Goal: Task Accomplishment & Management: Complete application form

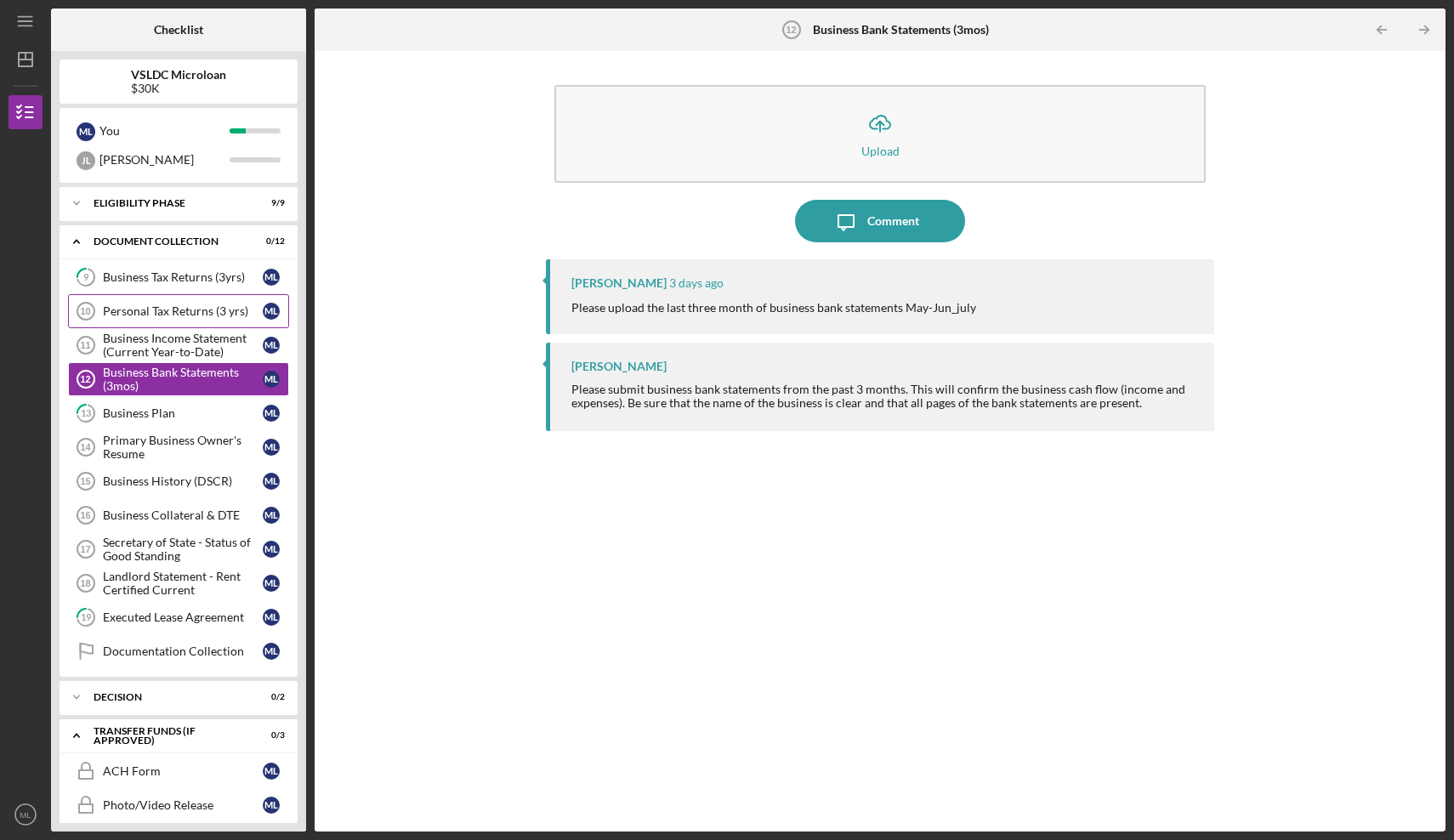
click at [169, 310] on div "Personal Tax Returns (3 yrs)" at bounding box center [183, 311] width 160 height 14
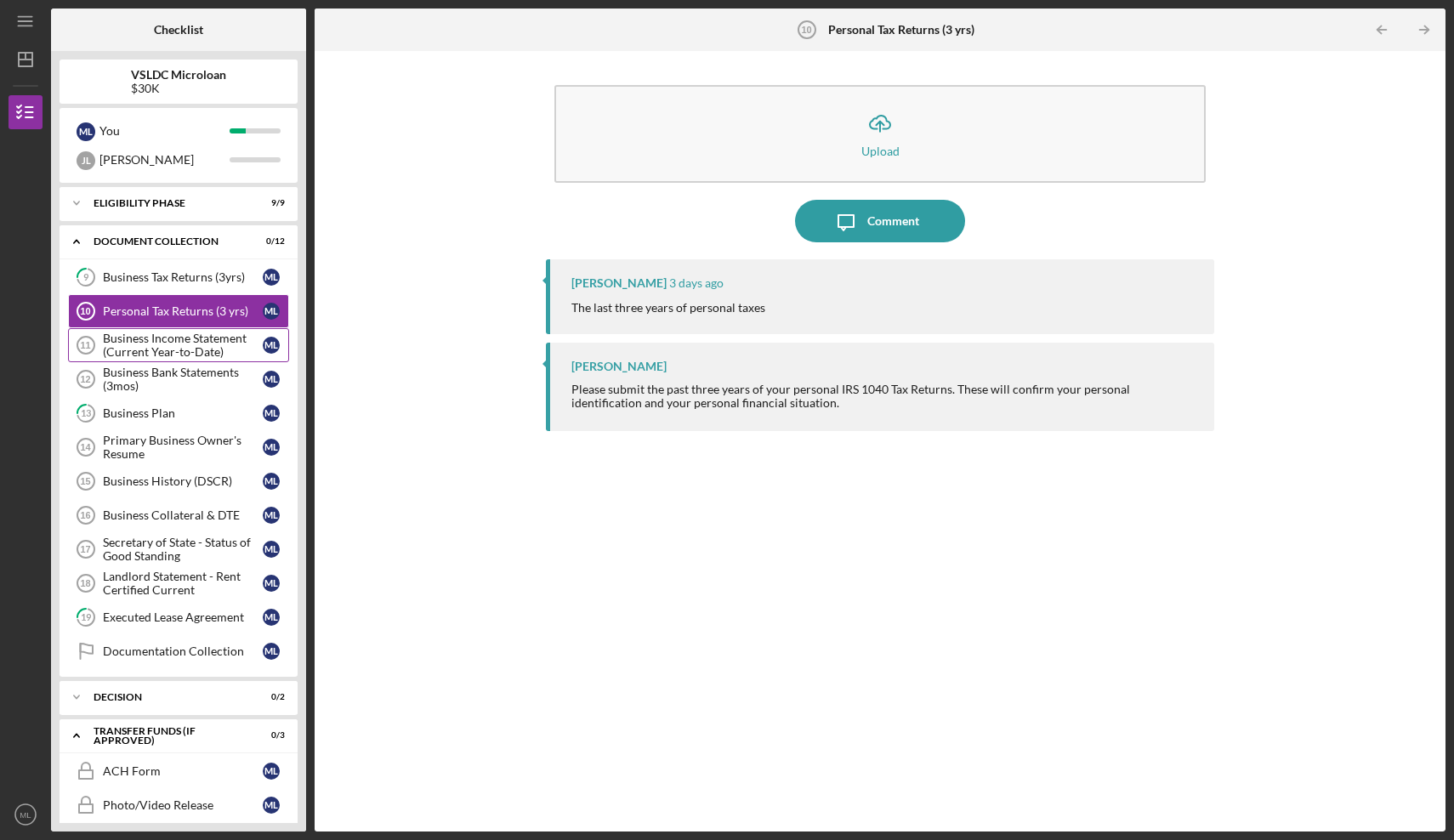
click at [171, 341] on div "Business Income Statement (Current Year-to-Date)" at bounding box center [183, 345] width 160 height 27
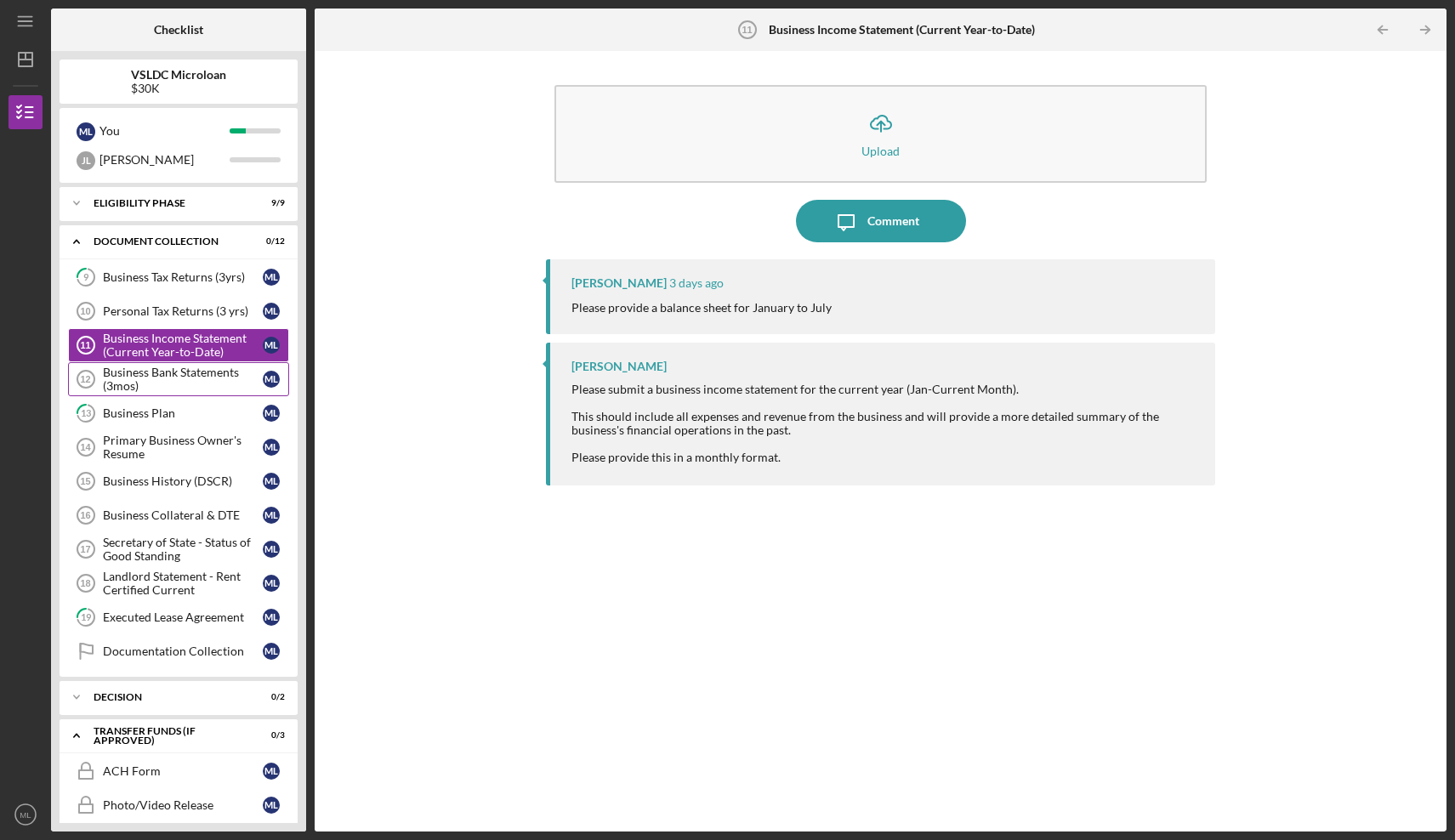
click at [165, 383] on div "Business Bank Statements (3mos)" at bounding box center [183, 379] width 160 height 27
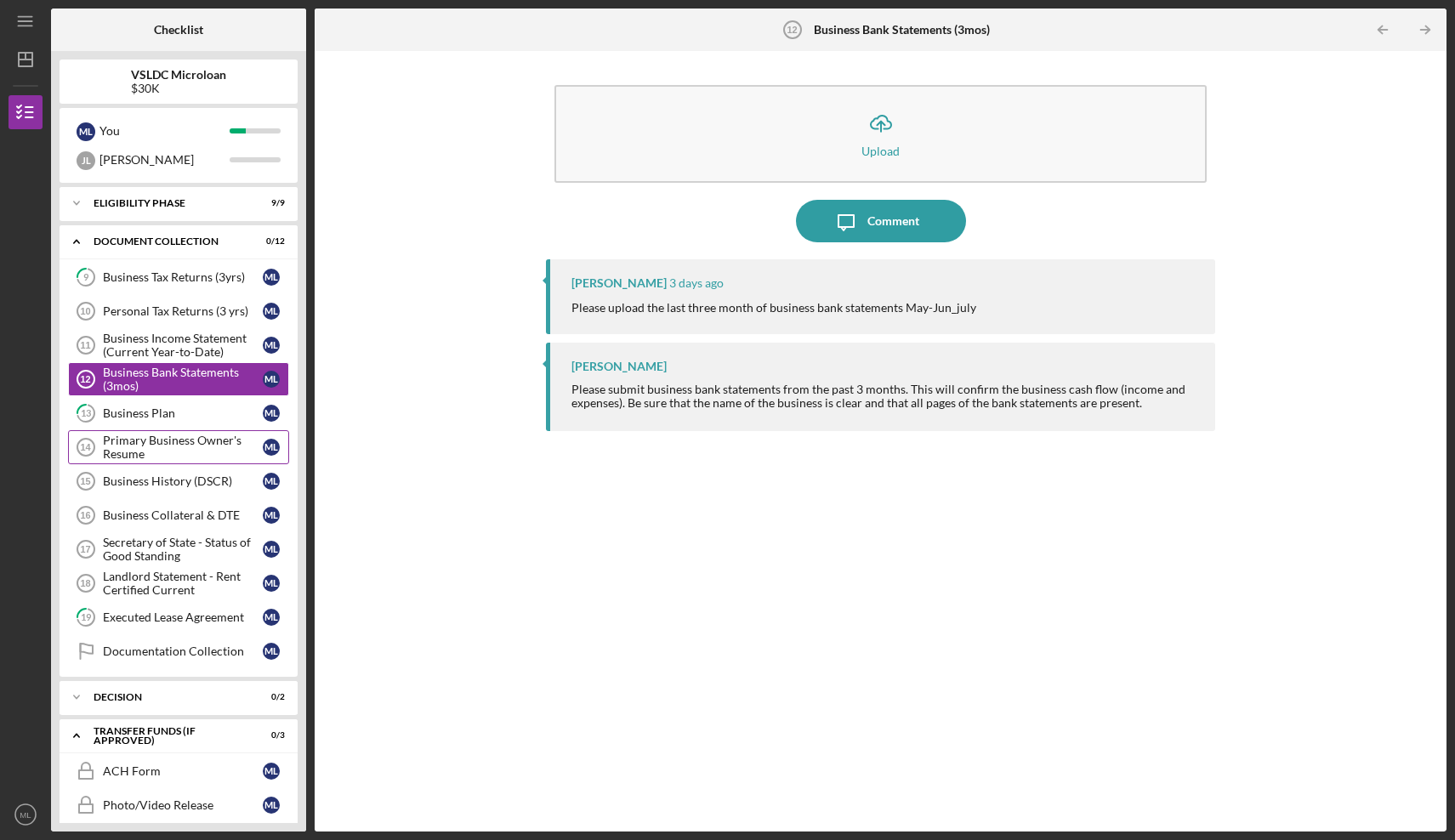
click at [173, 442] on div "Primary Business Owner's Resume" at bounding box center [183, 447] width 160 height 27
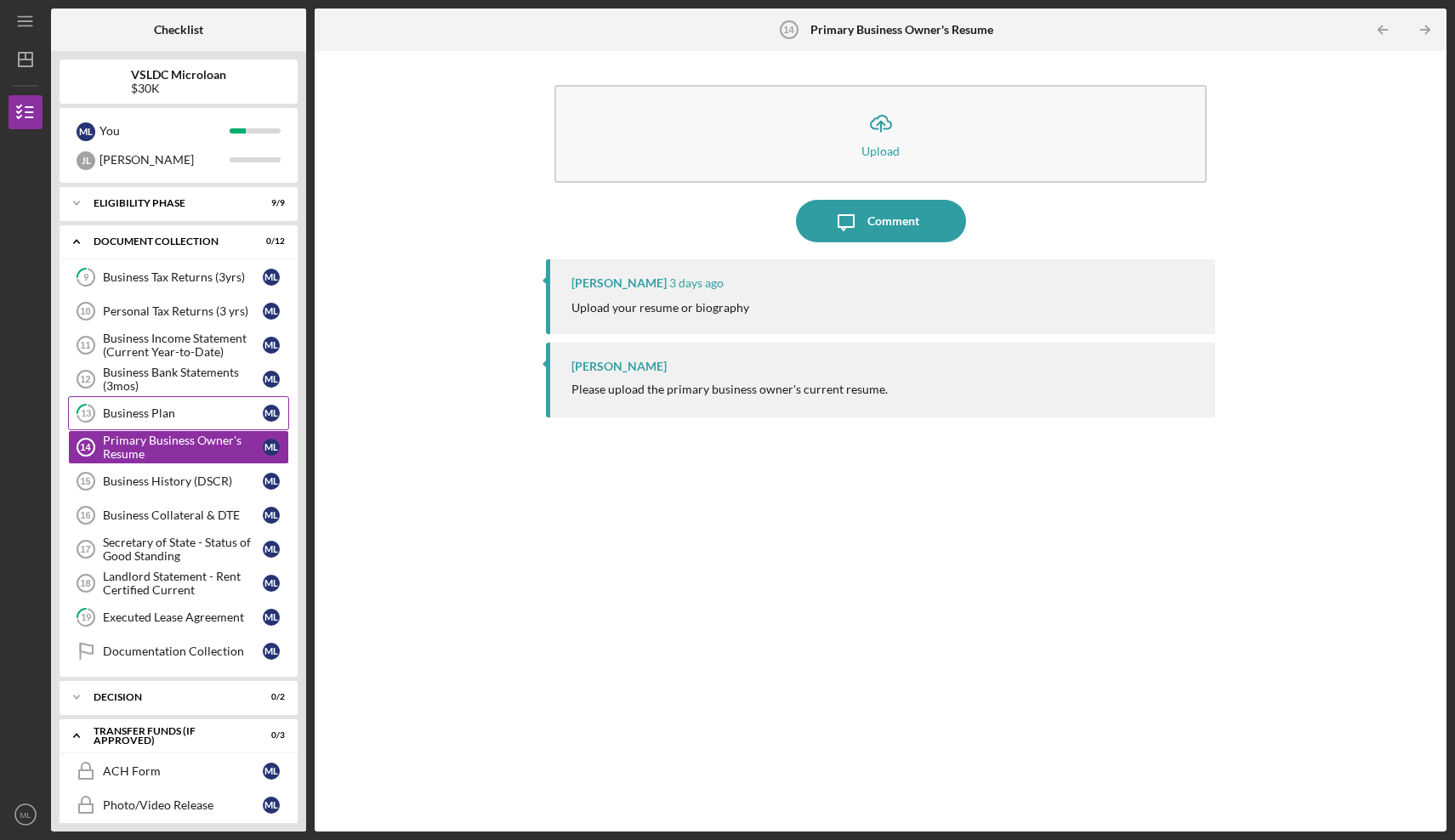
click at [169, 409] on div "Business Plan" at bounding box center [183, 413] width 160 height 14
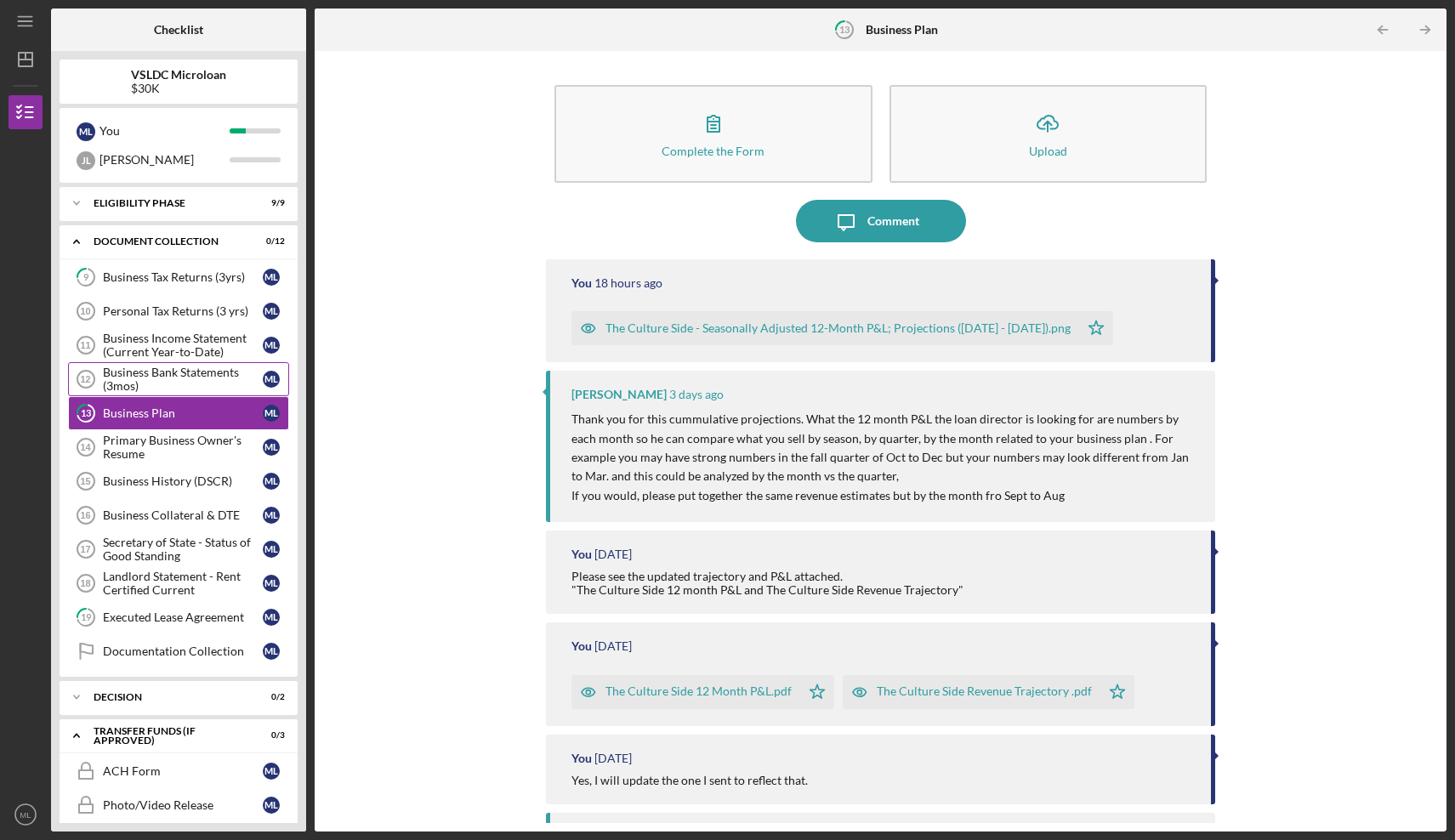
click at [169, 380] on div "Business Bank Statements (3mos)" at bounding box center [183, 379] width 160 height 27
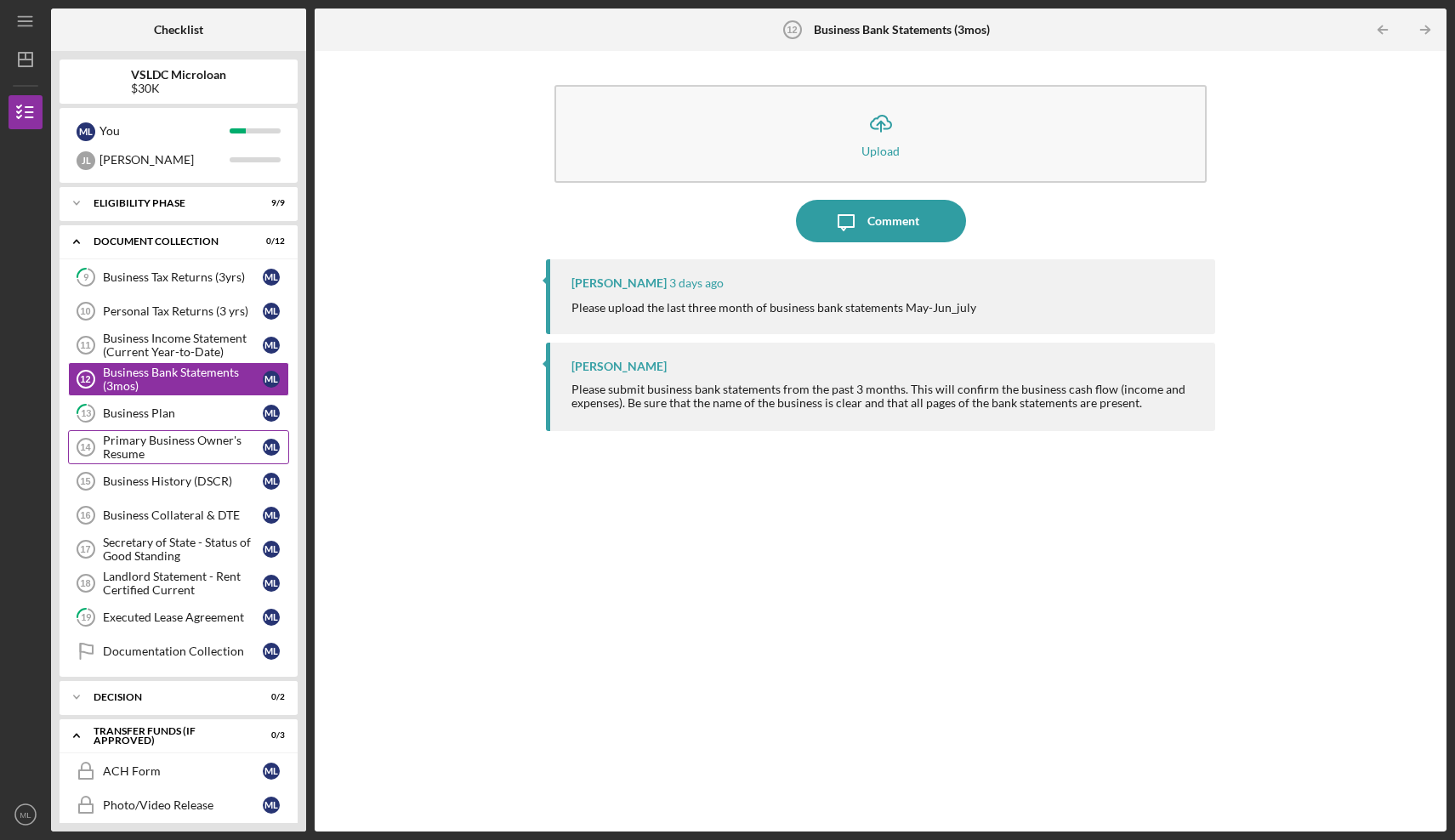
click at [190, 447] on div "Primary Business Owner's Resume" at bounding box center [183, 447] width 160 height 27
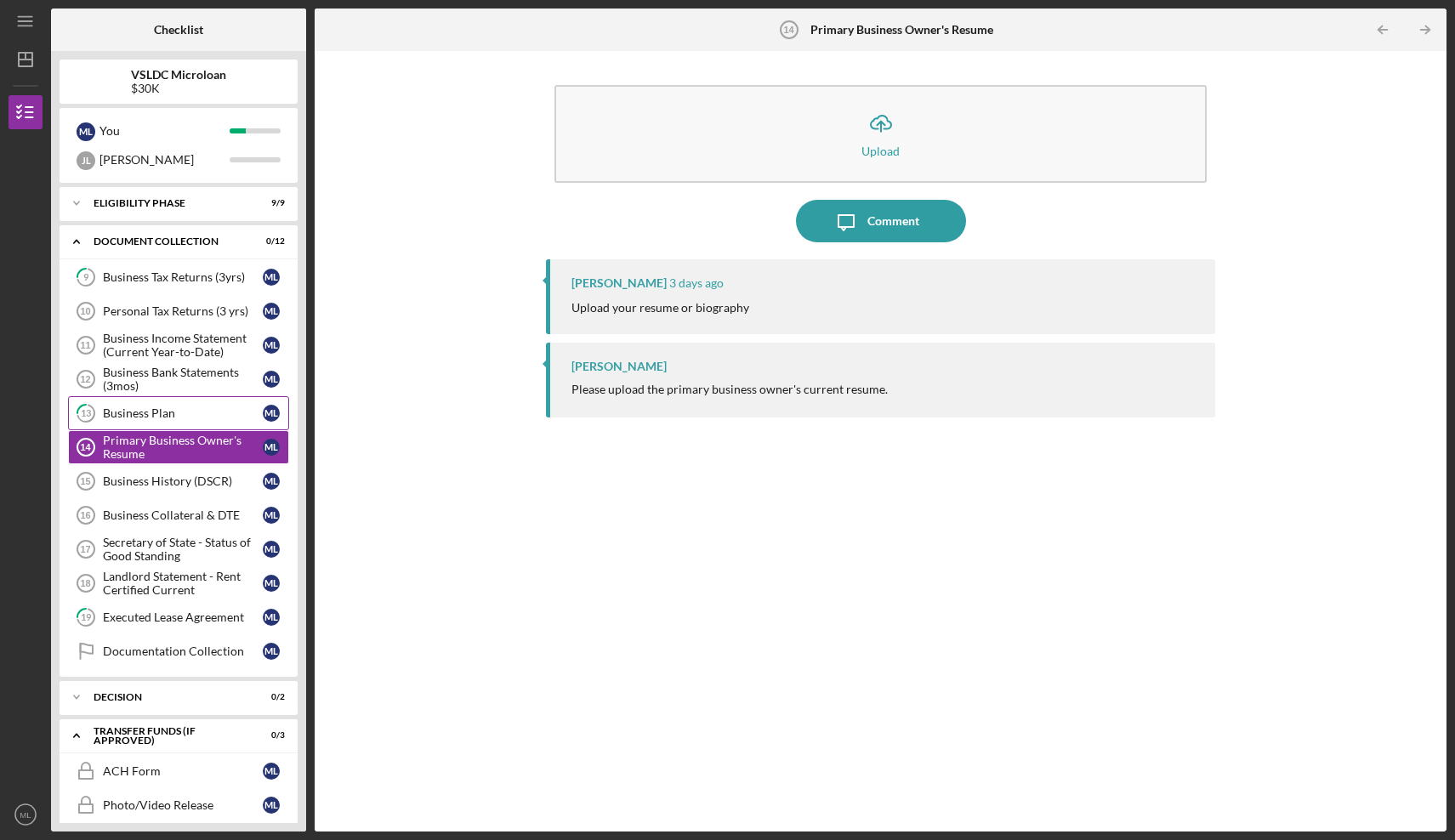
click at [184, 413] on div "Business Plan" at bounding box center [183, 413] width 160 height 14
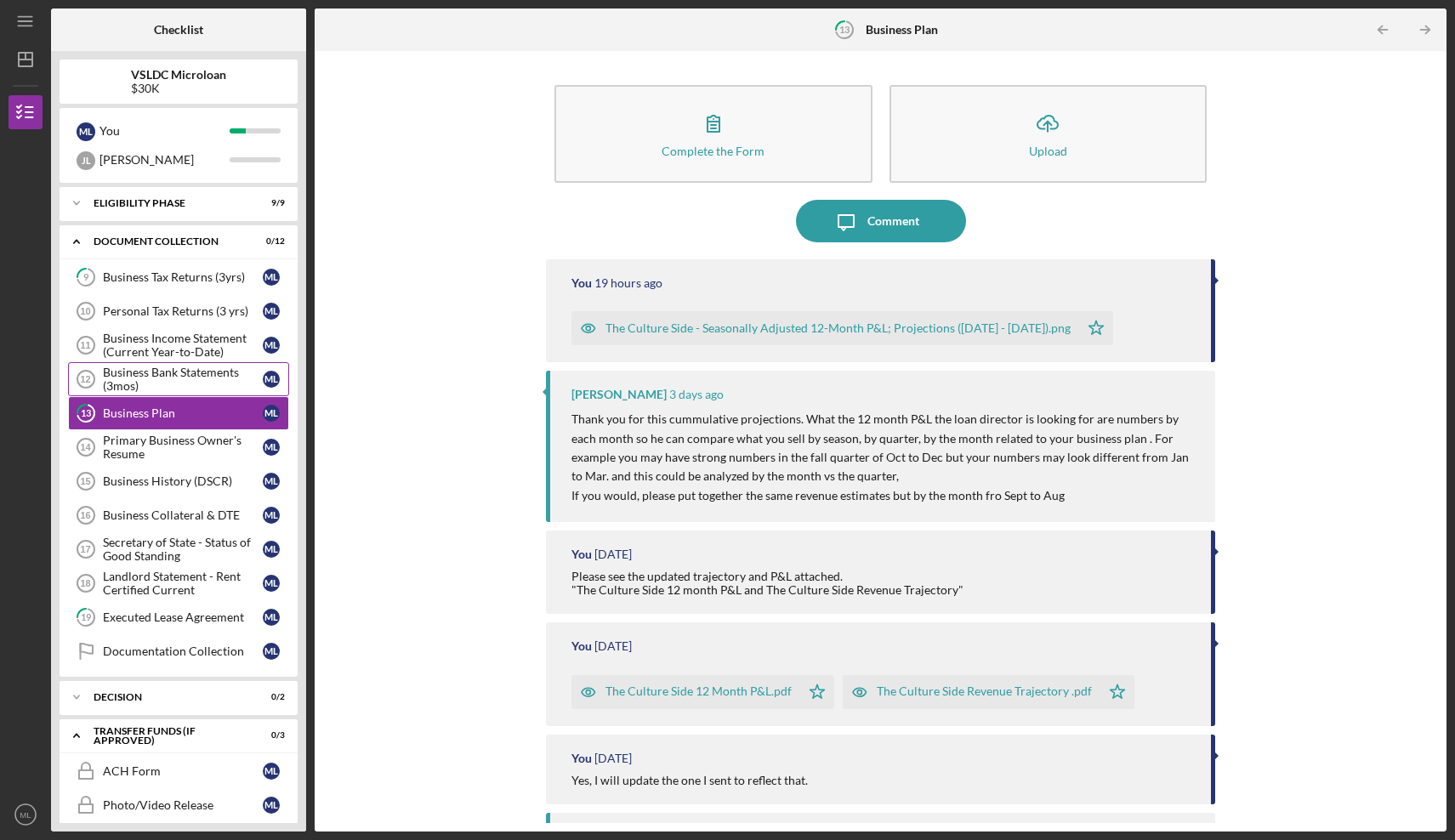
click at [184, 368] on div "Business Bank Statements (3mos)" at bounding box center [183, 379] width 160 height 27
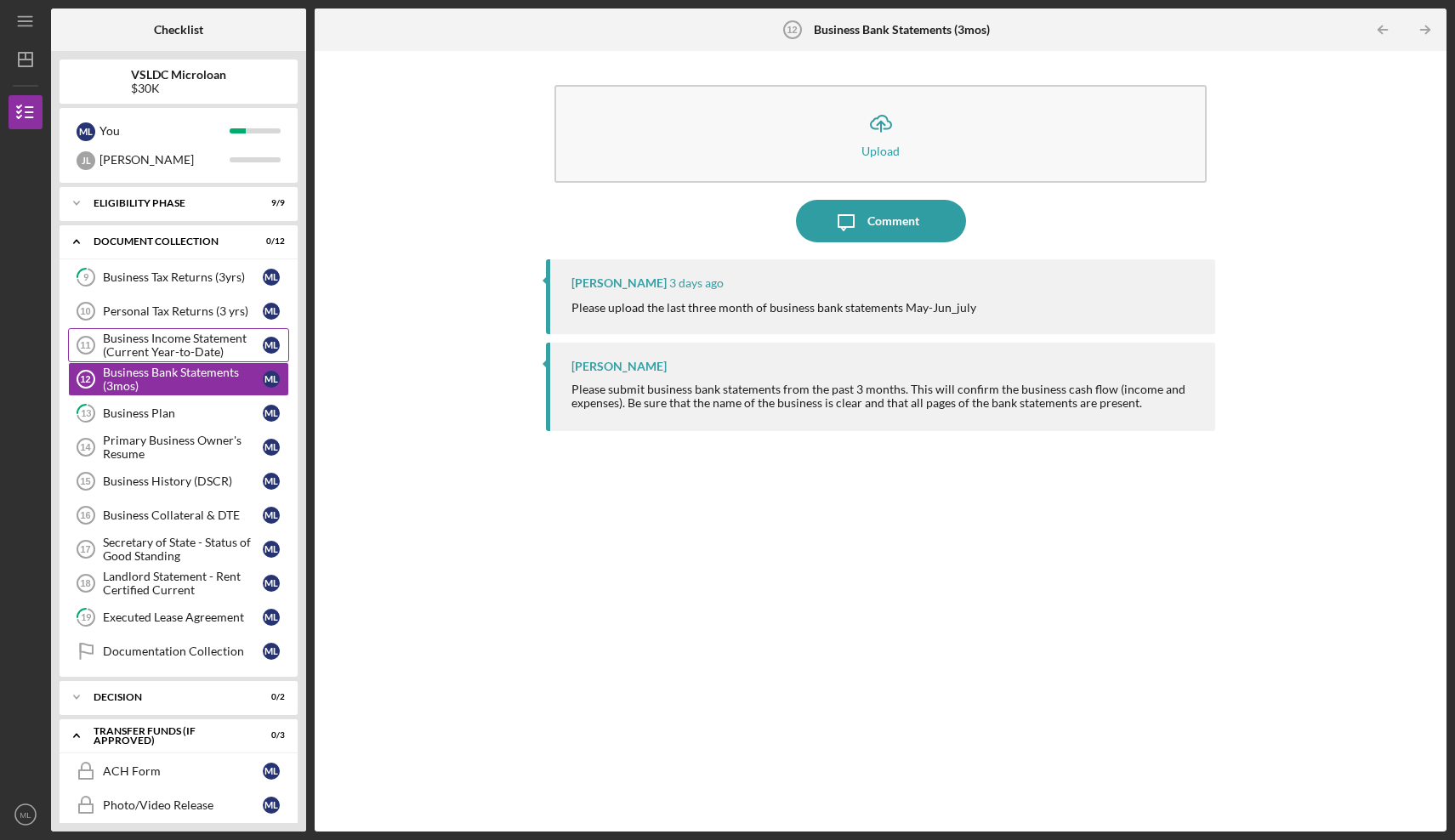
click at [177, 350] on div "Business Income Statement (Current Year-to-Date)" at bounding box center [183, 345] width 160 height 27
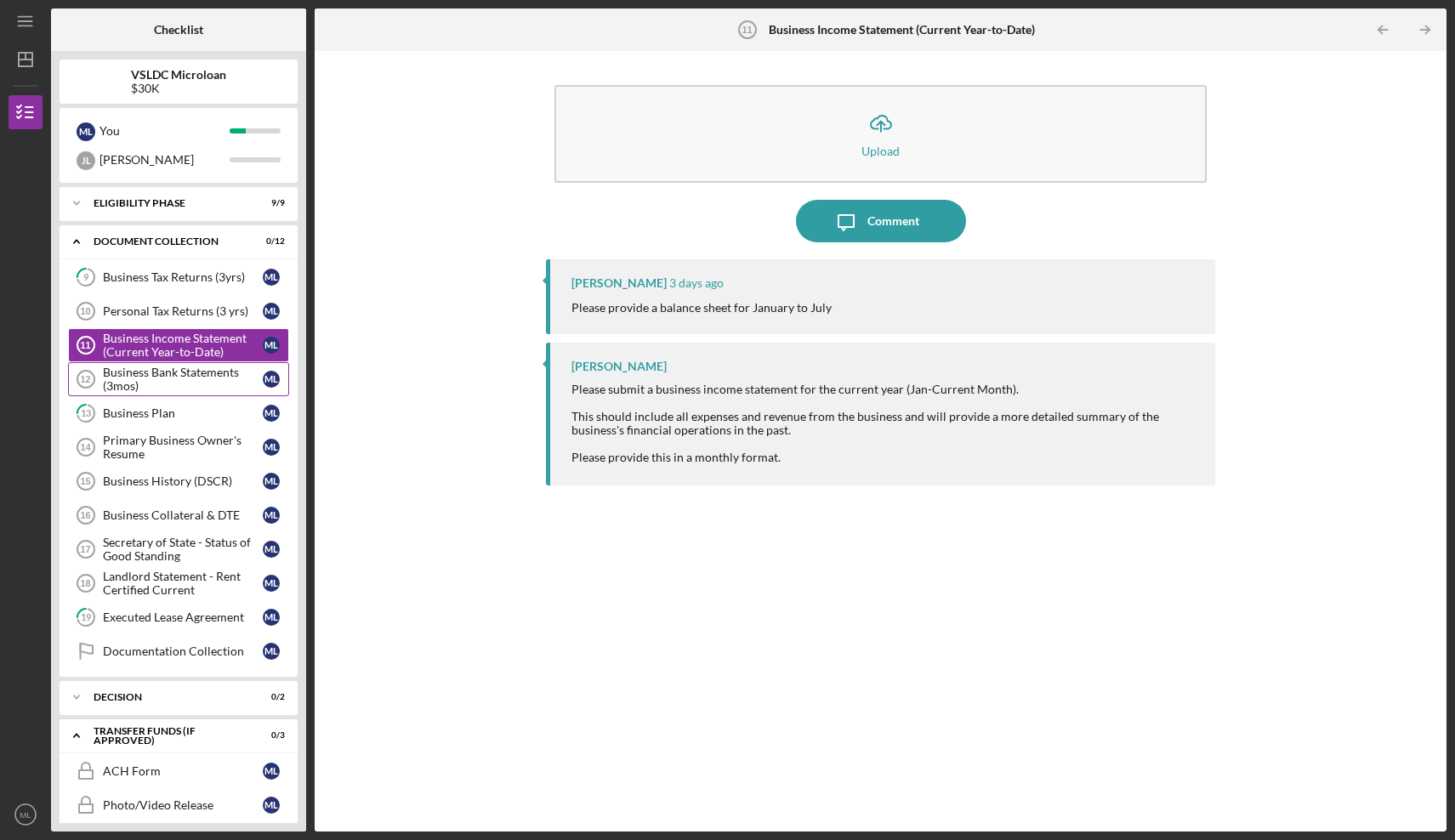
click at [188, 390] on div "Business Bank Statements (3mos)" at bounding box center [183, 379] width 160 height 27
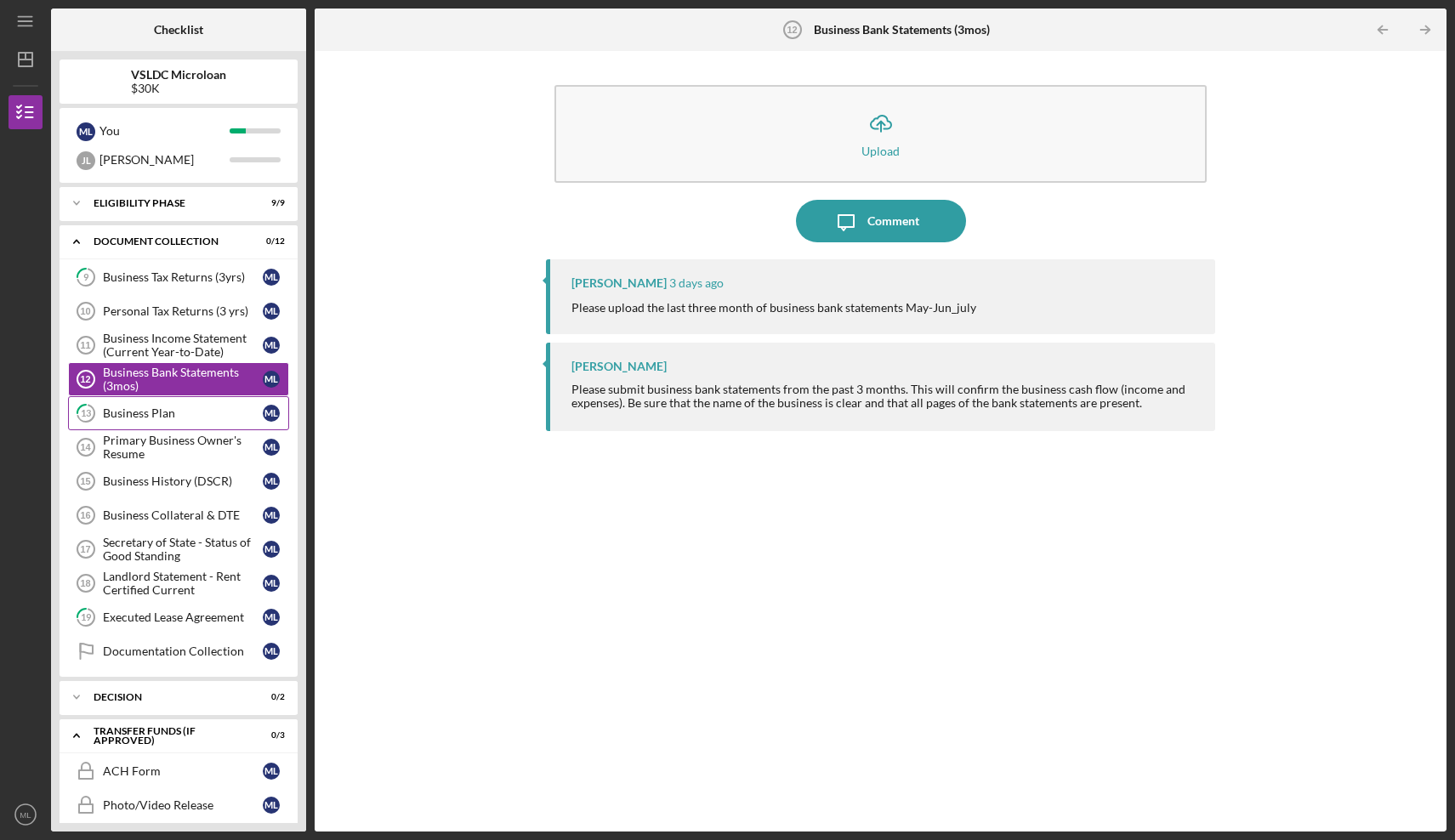
click at [190, 405] on link "13 Business Plan M L" at bounding box center [178, 412] width 221 height 34
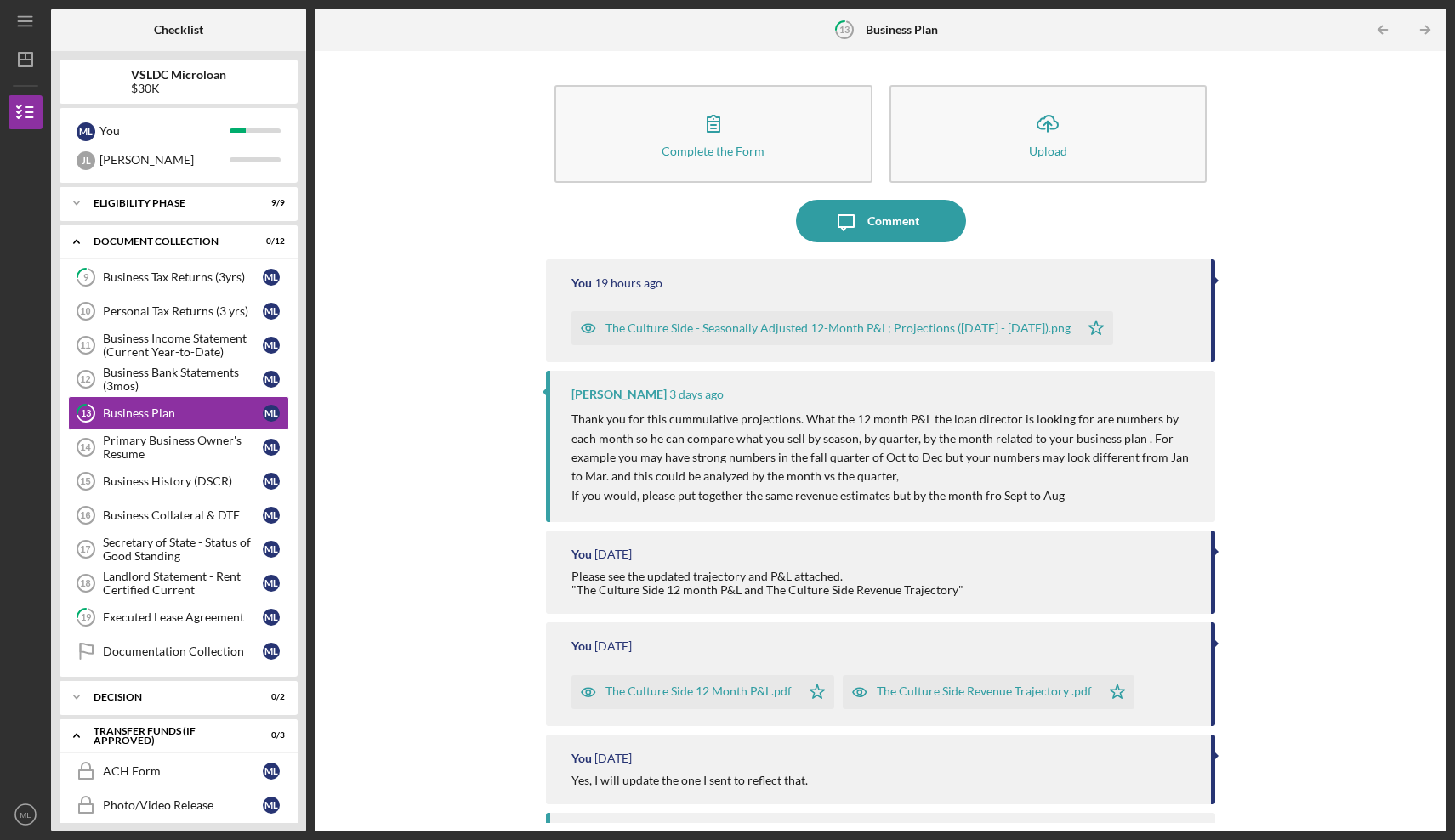
click at [376, 412] on div "Complete the Form Form Icon/Upload Upload Icon/Message Comment You 19 hours ago…" at bounding box center [880, 440] width 1115 height 763
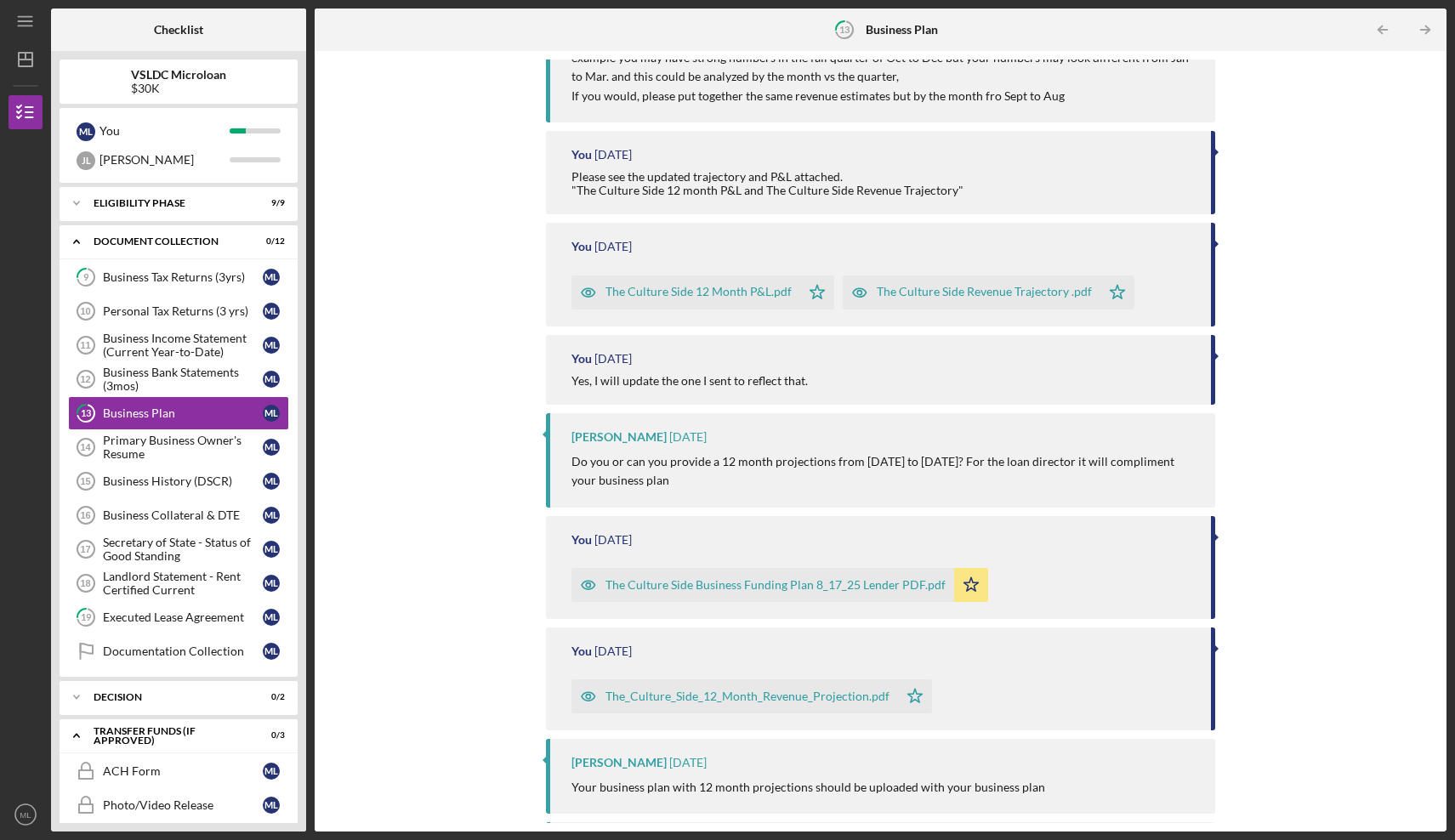
scroll to position [482, 0]
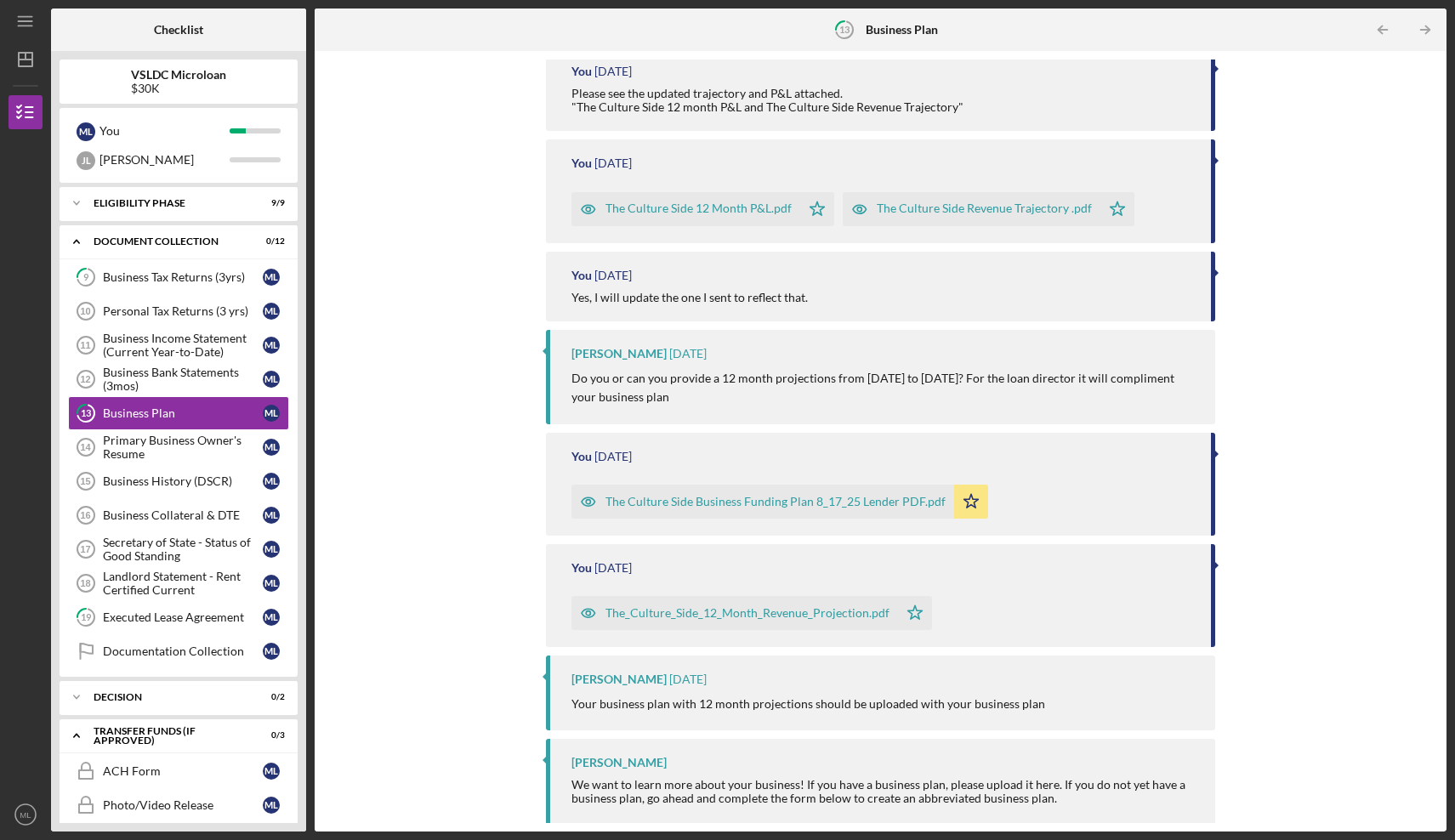
click at [350, 439] on div "Complete the Form Form Icon/Upload Upload Icon/Message Comment You 19 hours ago…" at bounding box center [880, 440] width 1115 height 763
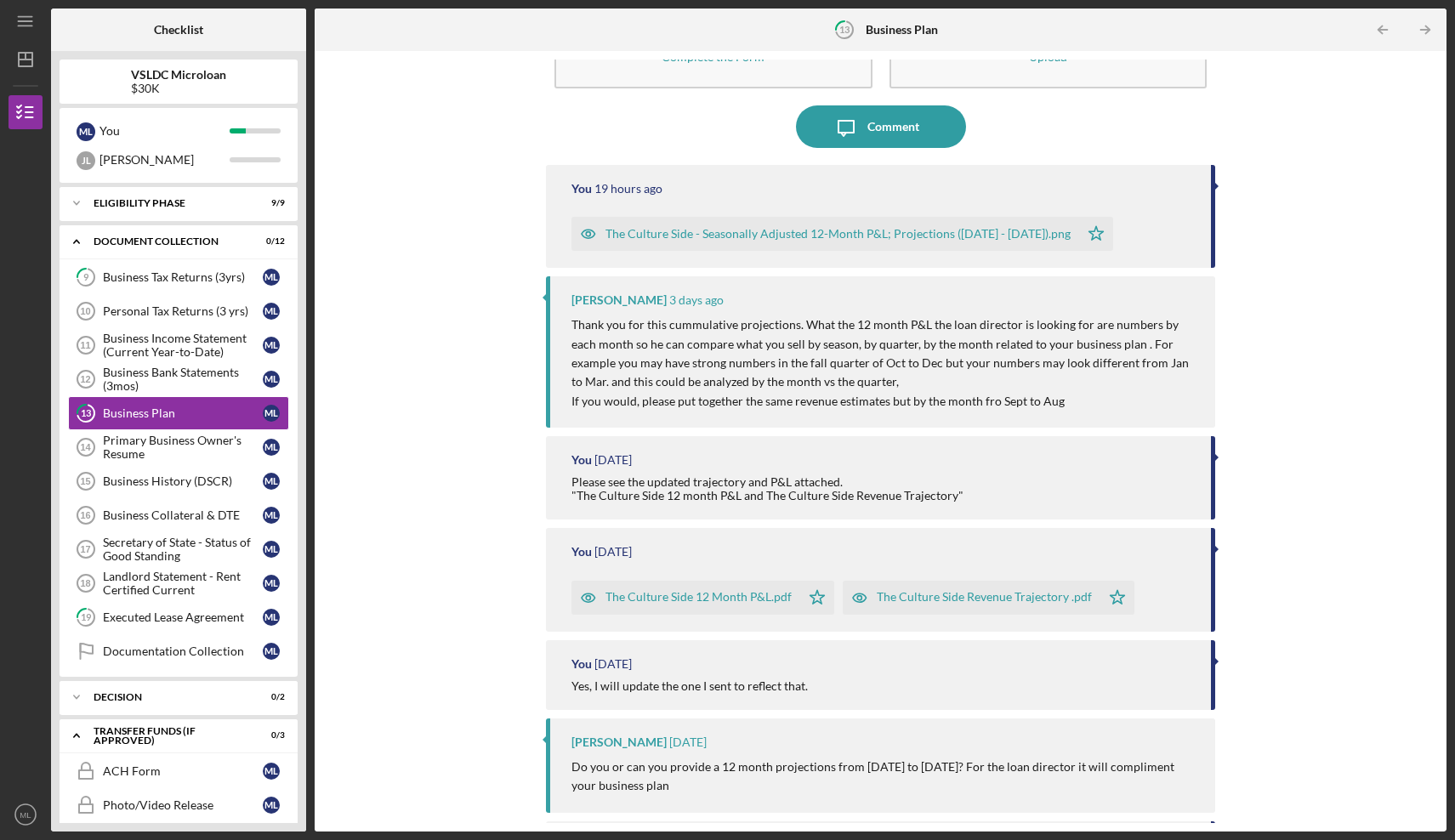
scroll to position [0, 0]
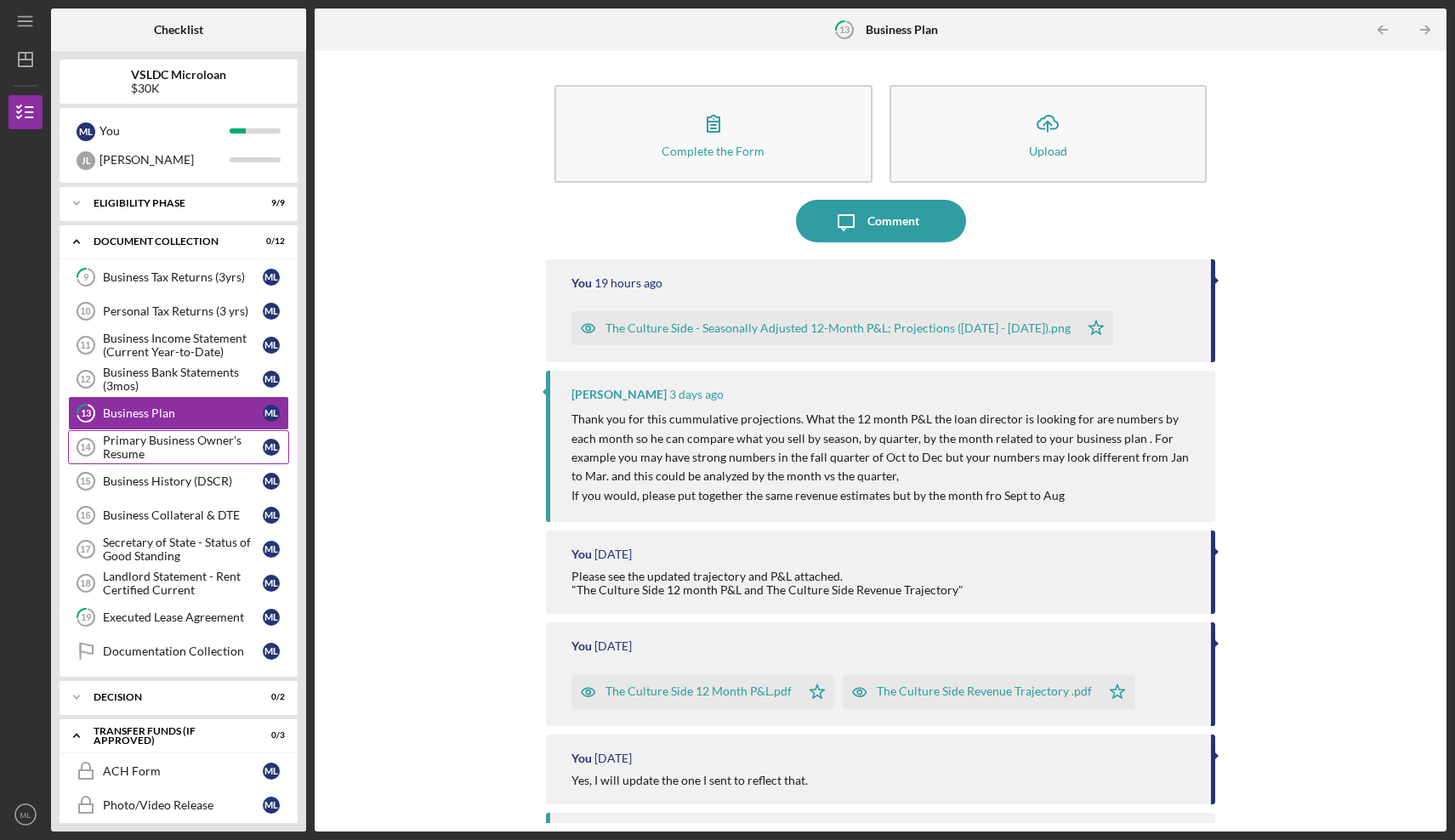
click at [176, 441] on div "Primary Business Owner's Resume" at bounding box center [183, 447] width 160 height 27
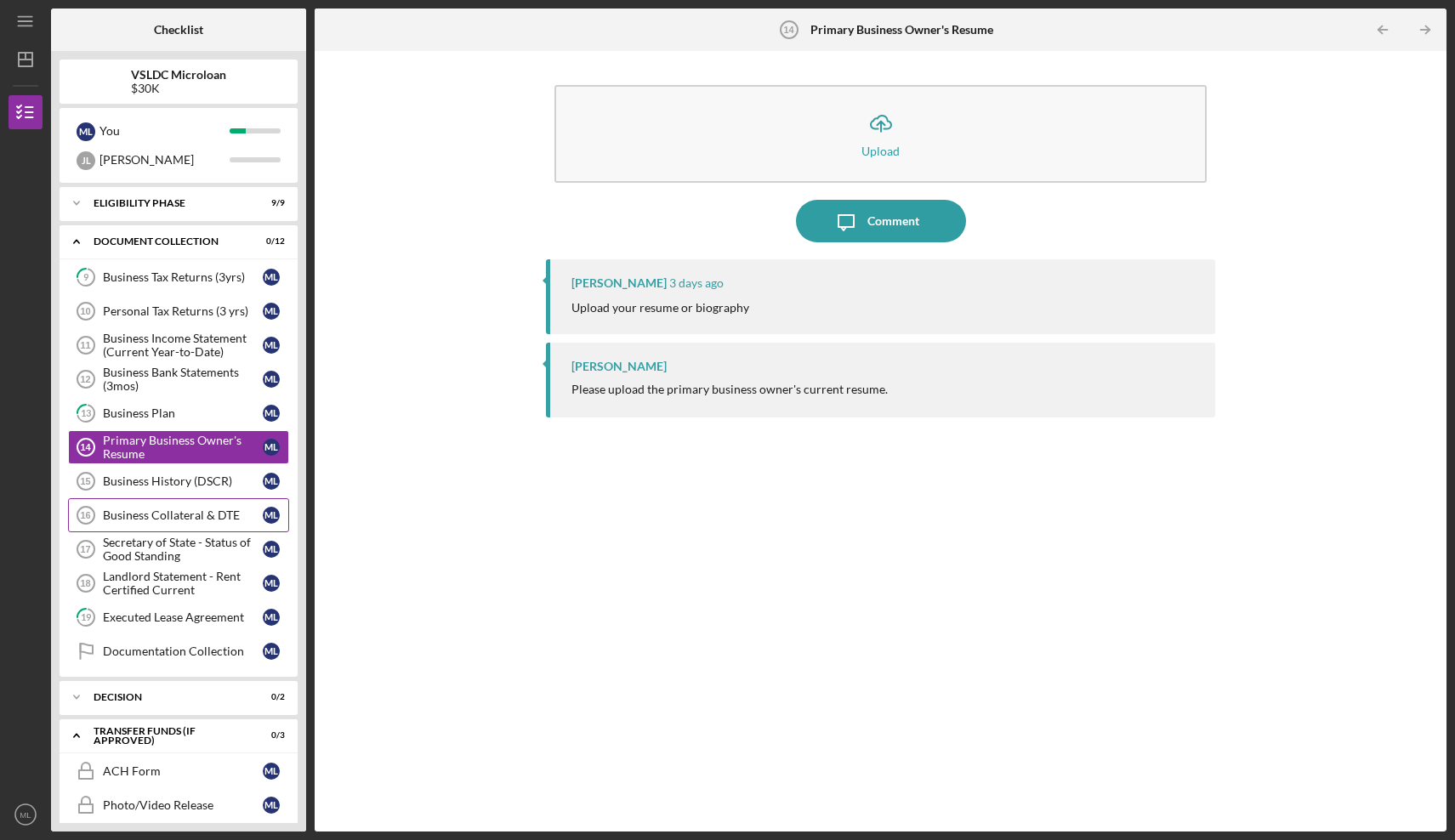
click at [196, 515] on div "Business Collateral & DTE" at bounding box center [183, 515] width 160 height 14
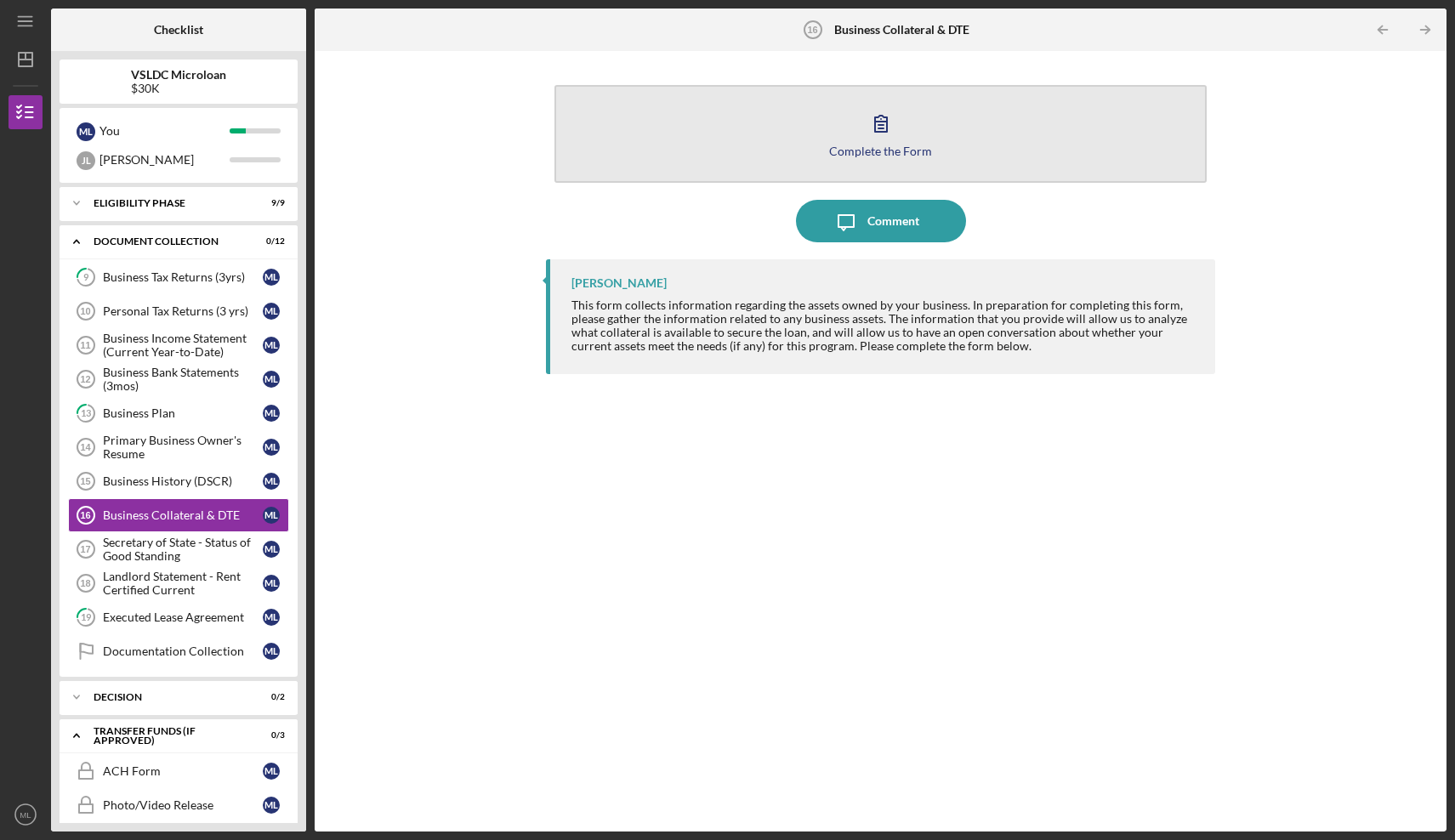
click at [887, 129] on icon "button" at bounding box center [881, 124] width 43 height 43
